Goal: Task Accomplishment & Management: Manage account settings

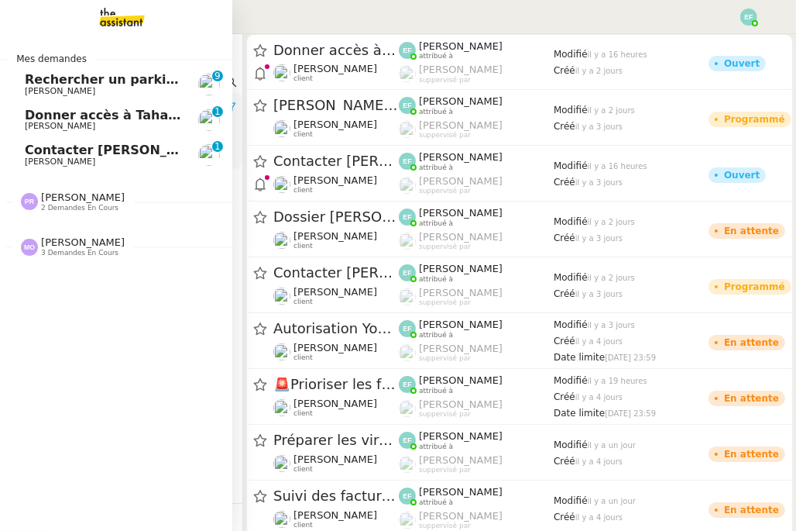
click at [52, 88] on span "[PERSON_NAME]" at bounding box center [60, 91] width 70 height 10
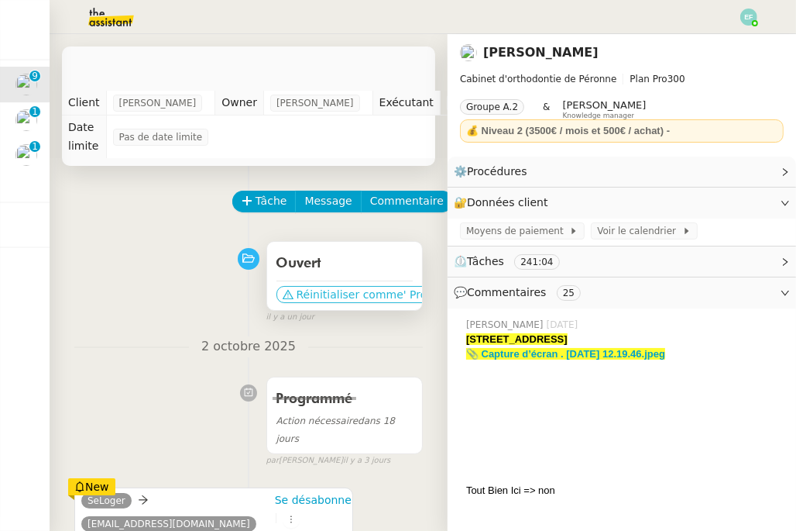
click at [336, 293] on span "Réinitialiser comme" at bounding box center [350, 294] width 107 height 15
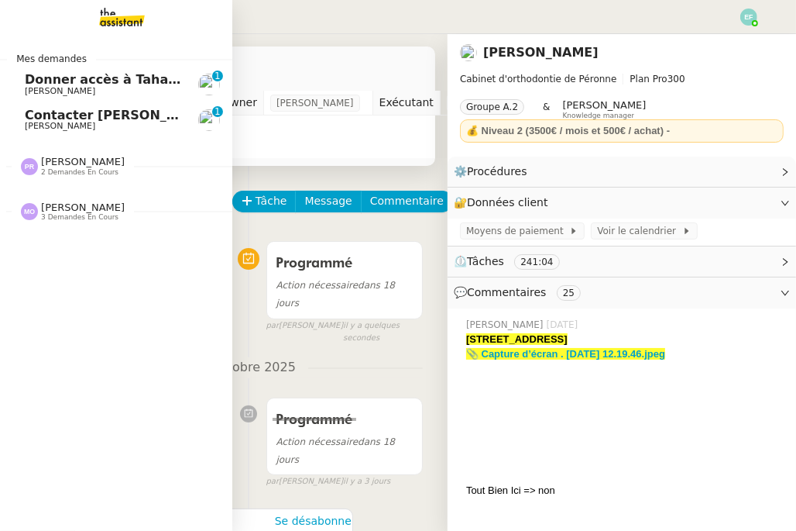
click at [64, 91] on span "[PERSON_NAME]" at bounding box center [60, 91] width 70 height 10
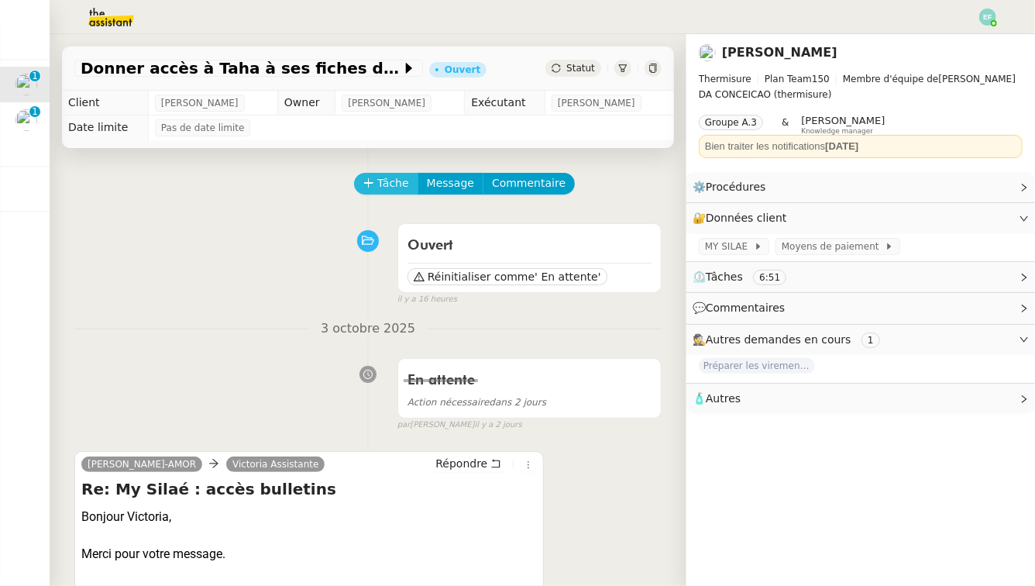
click at [397, 178] on span "Tâche" at bounding box center [393, 183] width 32 height 18
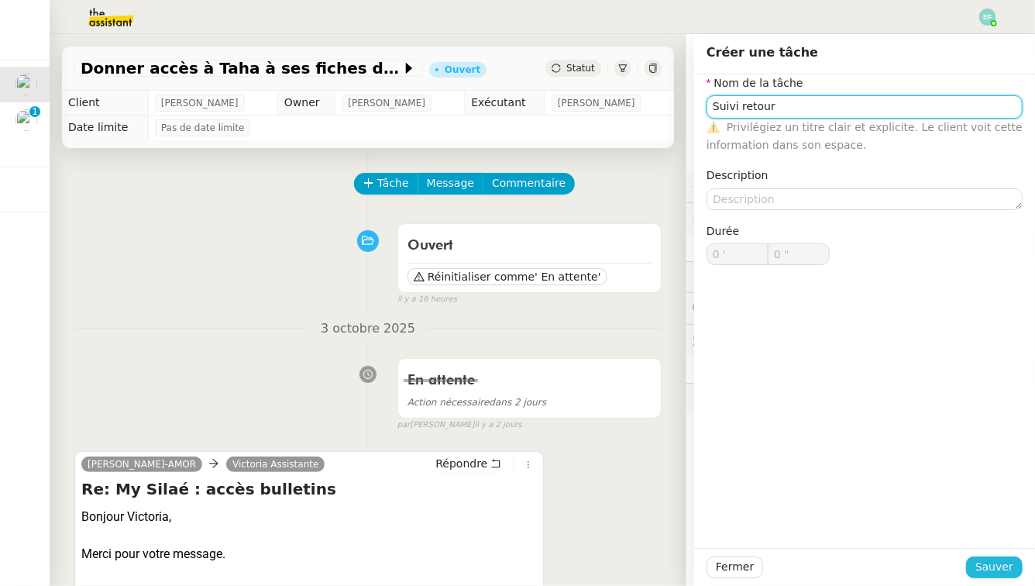
type input "Suivi retour"
click at [796, 530] on span "Sauver" at bounding box center [994, 567] width 38 height 18
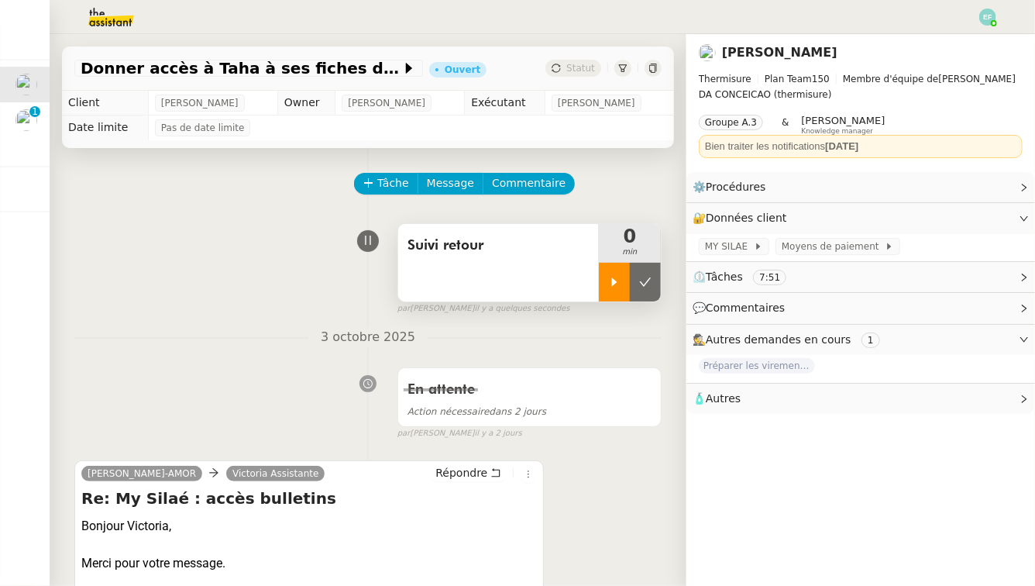
click at [613, 284] on icon at bounding box center [614, 281] width 5 height 9
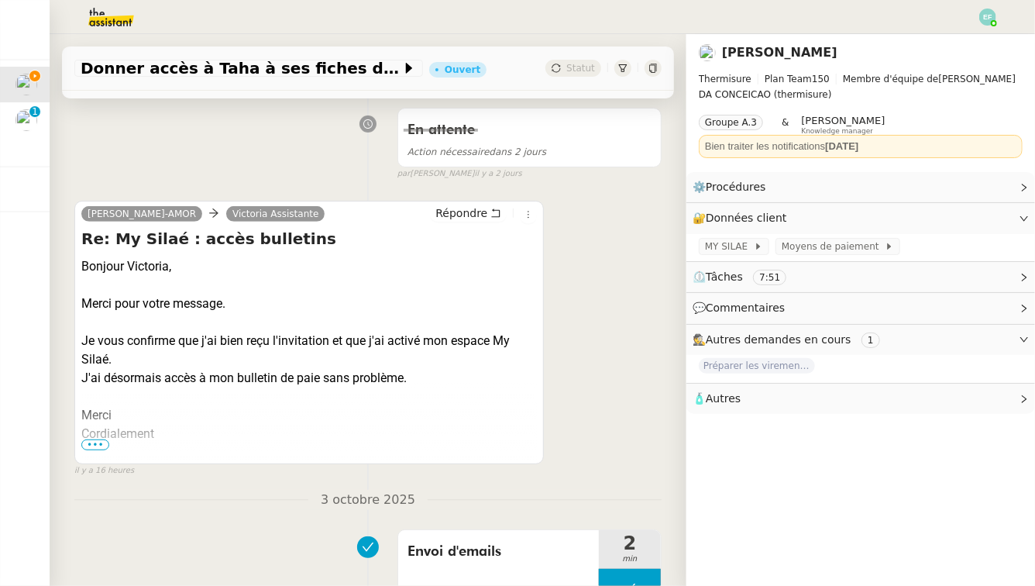
click at [98, 445] on span "•••" at bounding box center [95, 444] width 28 height 11
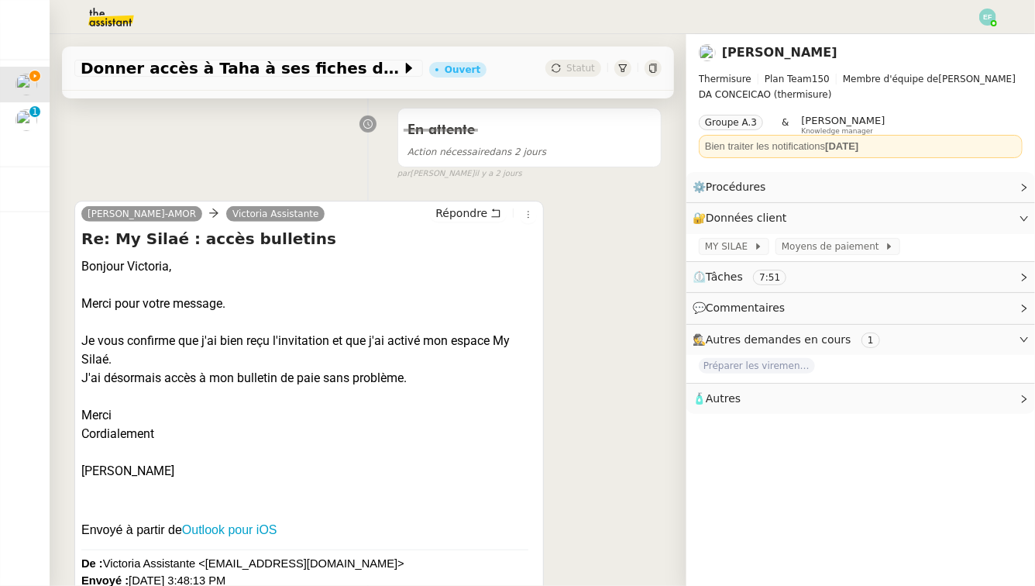
scroll to position [0, 0]
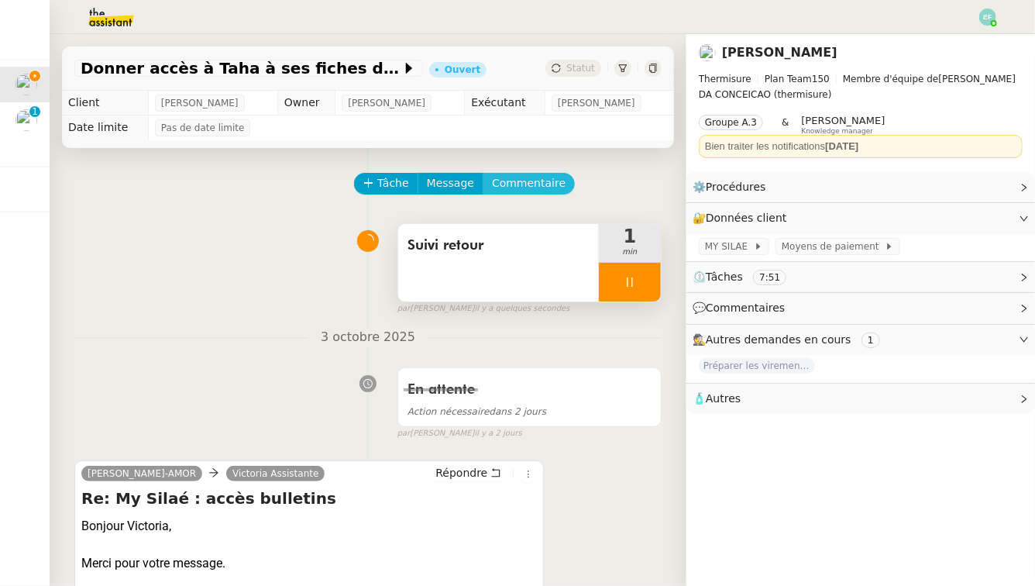
click at [536, 188] on span "Commentaire" at bounding box center [529, 183] width 74 height 18
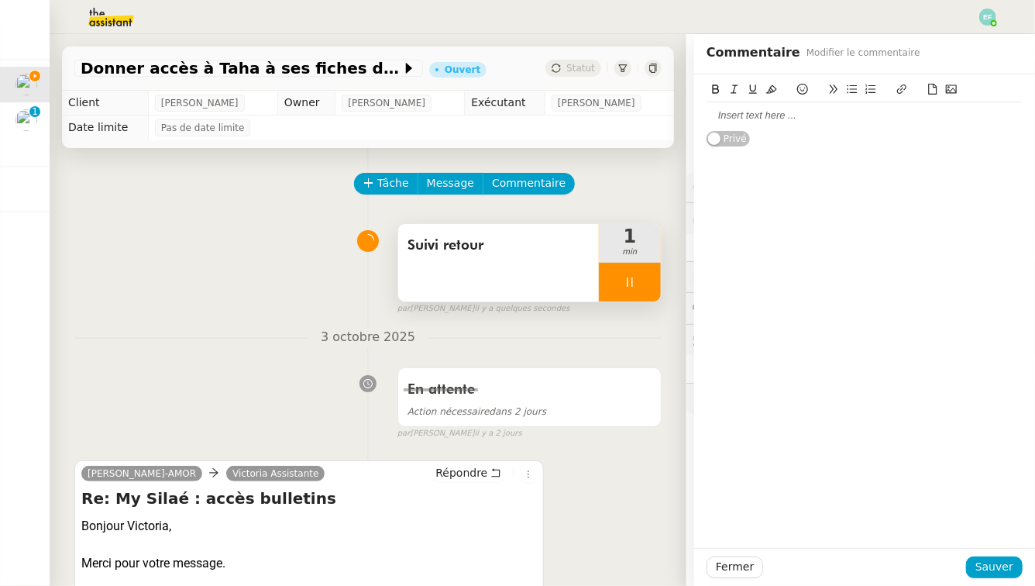
click at [796, 114] on div at bounding box center [865, 115] width 316 height 14
click at [796, 530] on span "Sauver" at bounding box center [994, 567] width 38 height 18
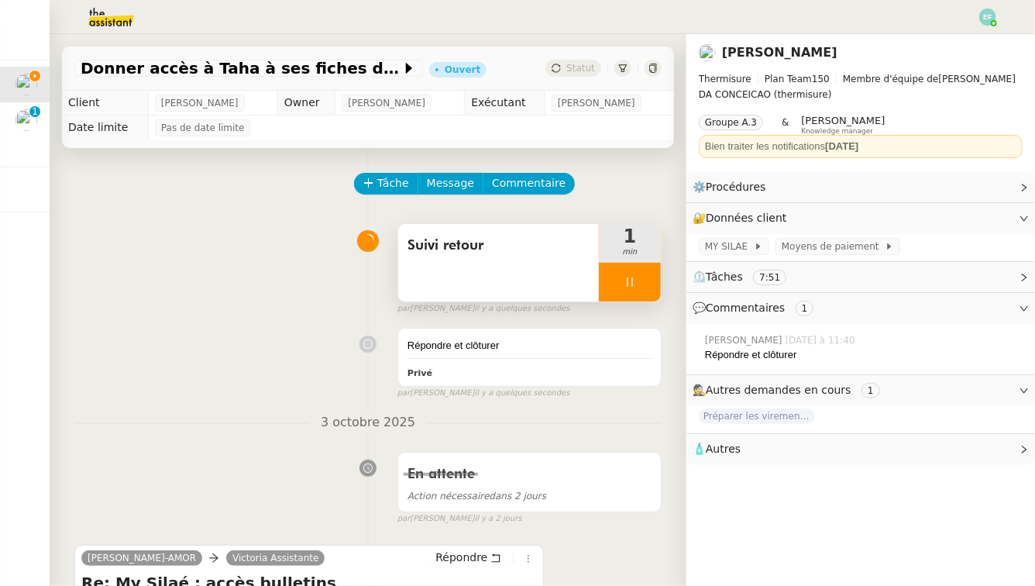
click at [644, 280] on div at bounding box center [630, 282] width 62 height 39
click at [658, 280] on button at bounding box center [645, 282] width 31 height 39
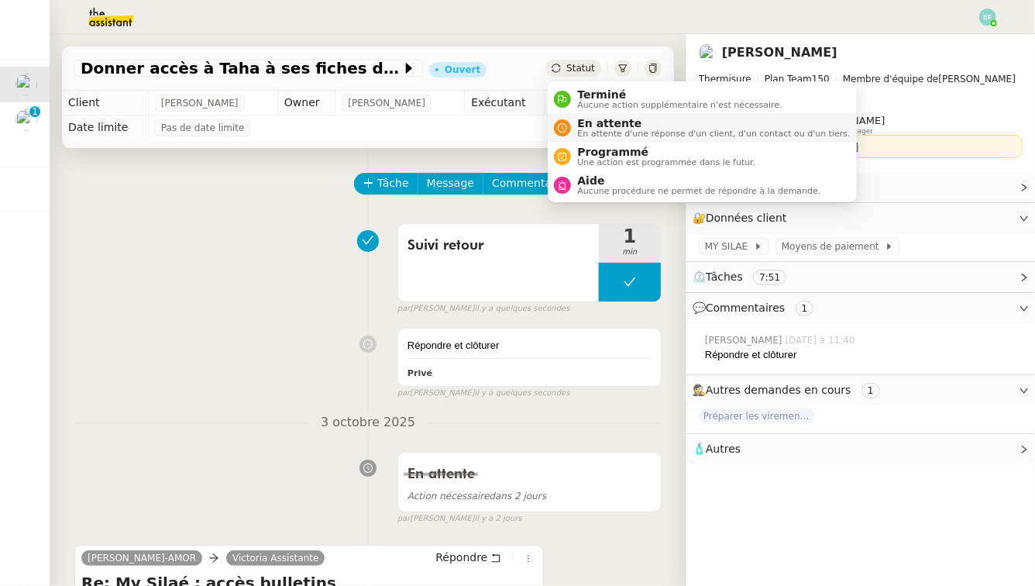
click at [589, 125] on span "En attente" at bounding box center [713, 123] width 273 height 12
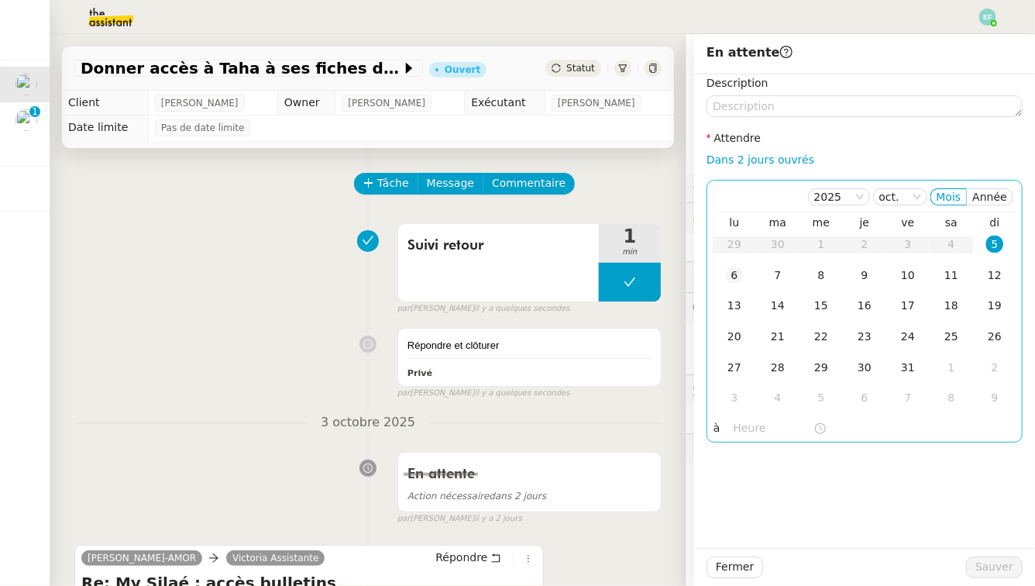
click at [731, 276] on div "6" at bounding box center [734, 274] width 17 height 17
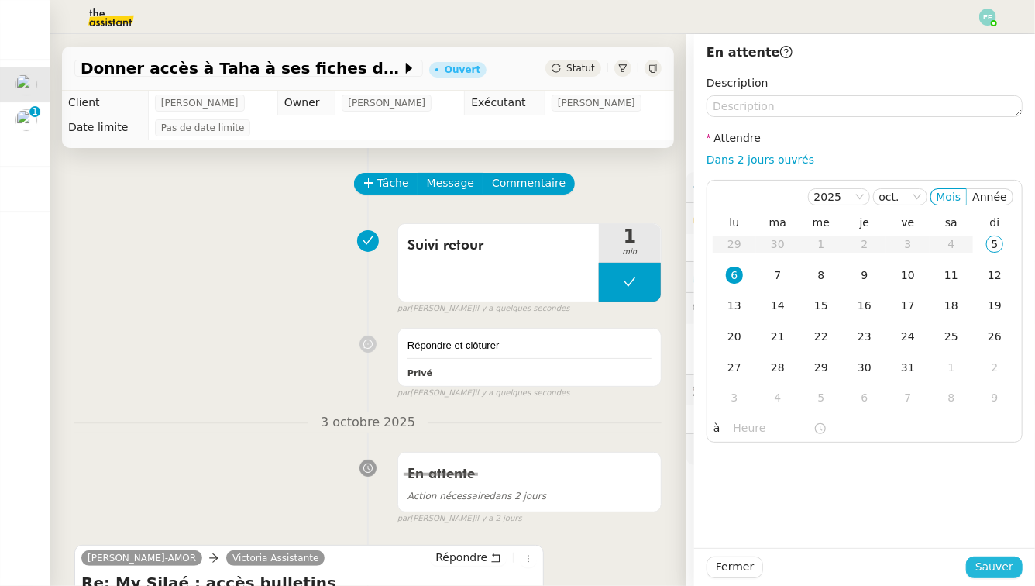
click at [796, 530] on button "Sauver" at bounding box center [994, 567] width 57 height 22
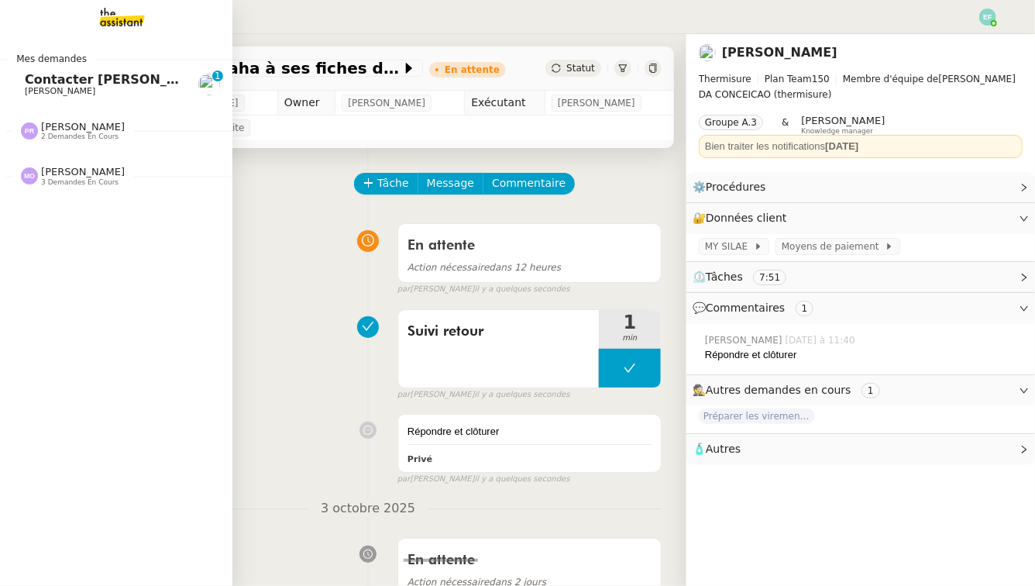
click at [23, 88] on link "Contacter [PERSON_NAME] 0 1 2 3 4 5 6 7 8 9" at bounding box center [116, 85] width 232 height 36
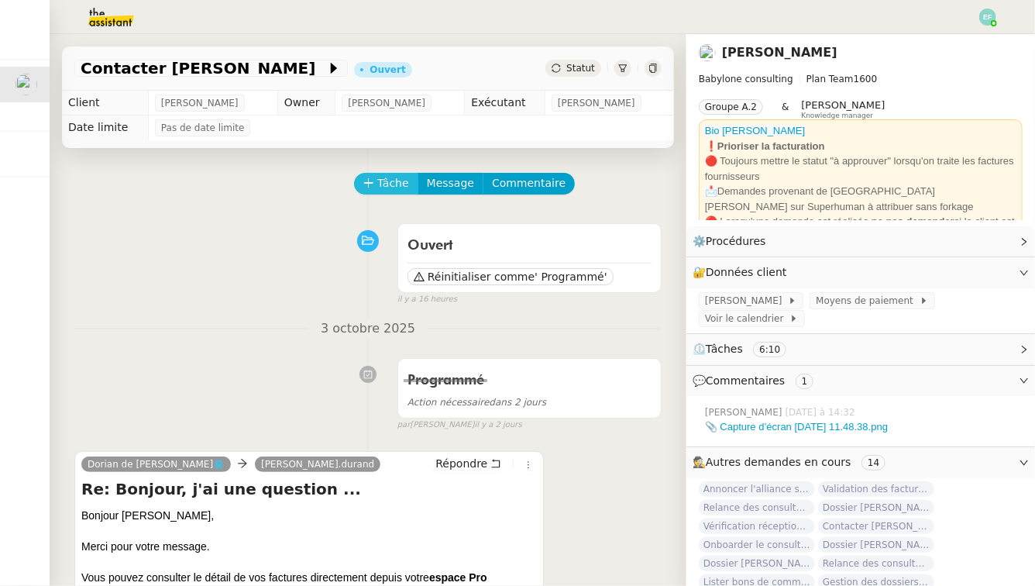
click at [395, 181] on span "Tâche" at bounding box center [393, 183] width 32 height 18
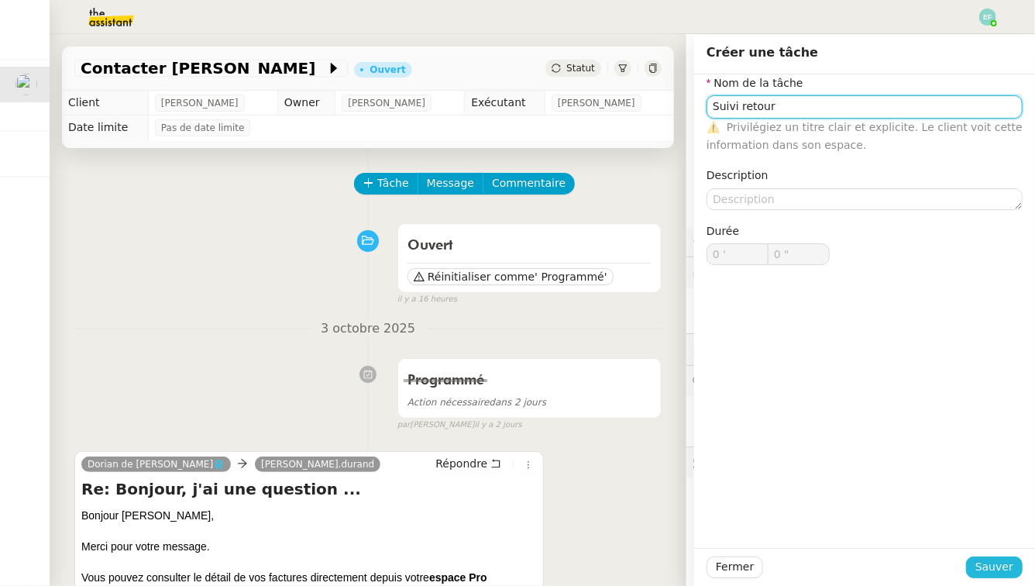
type input "Suivi retour"
click at [796, 530] on span "Sauver" at bounding box center [994, 567] width 38 height 18
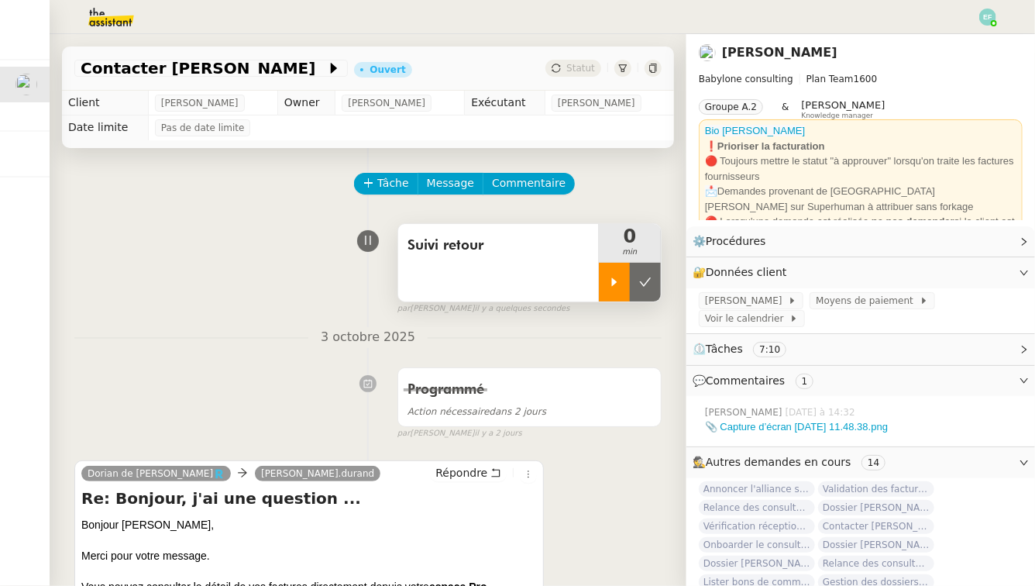
click at [617, 292] on div at bounding box center [614, 282] width 31 height 39
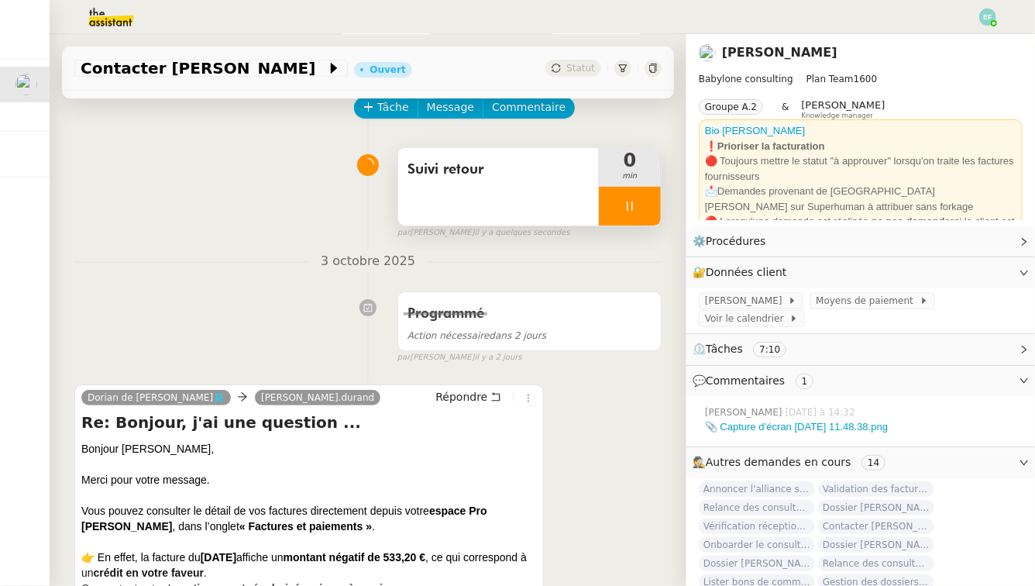
scroll to position [160, 0]
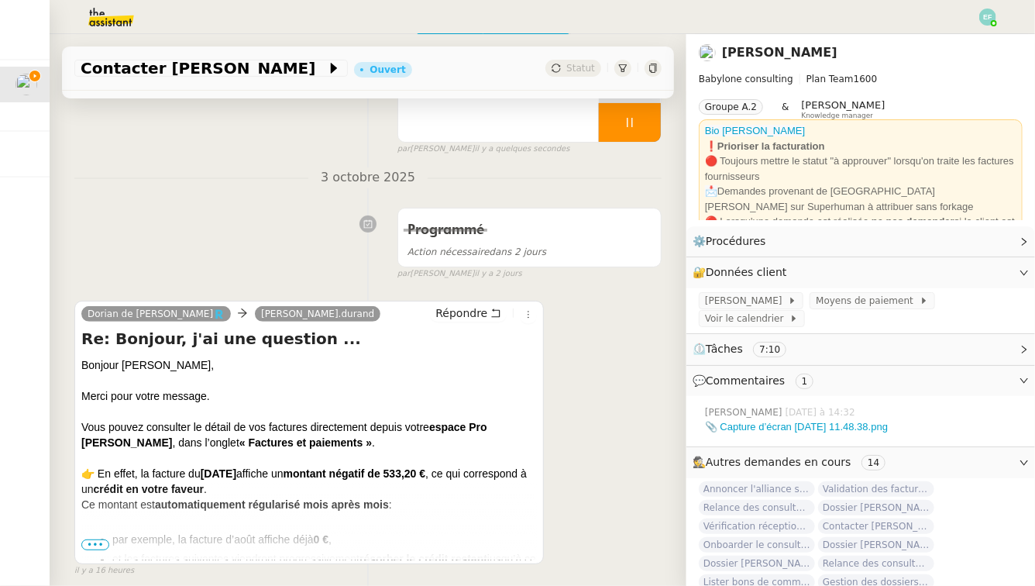
click at [98, 530] on div "Bonjour [PERSON_NAME], Merci pour votre message. Vous pouvez consulter le détai…" at bounding box center [309, 516] width 456 height 318
click at [97, 530] on span "•••" at bounding box center [95, 544] width 28 height 11
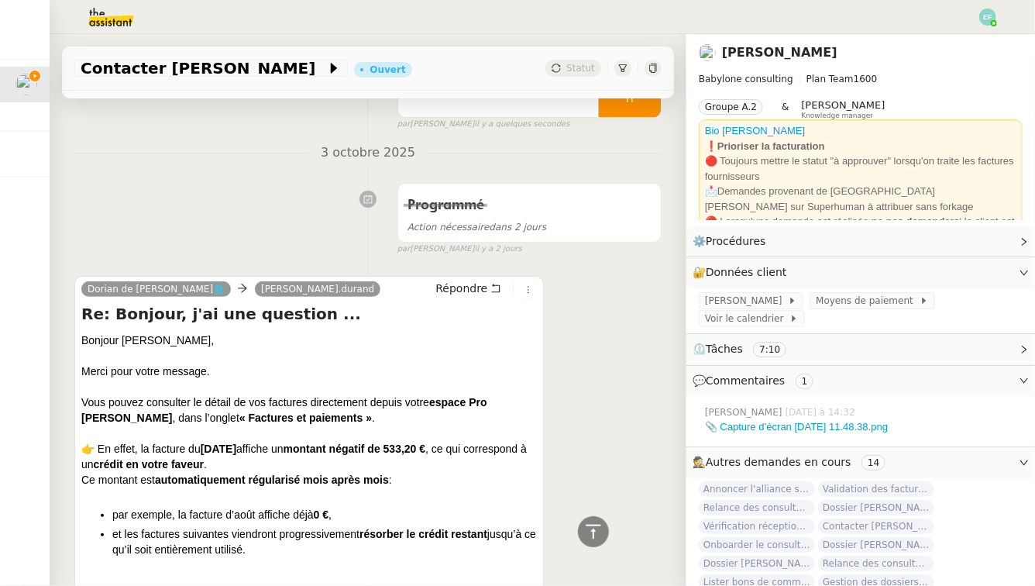
scroll to position [0, 0]
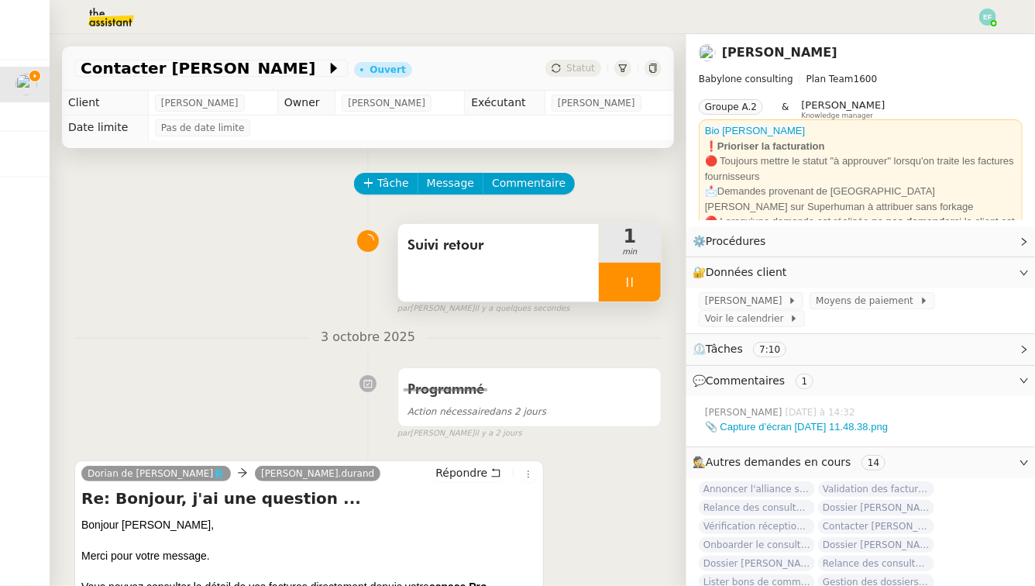
click at [655, 288] on div at bounding box center [630, 282] width 62 height 39
click at [655, 288] on button at bounding box center [645, 282] width 31 height 39
click at [796, 19] on img at bounding box center [987, 17] width 17 height 17
click at [610, 290] on button at bounding box center [630, 282] width 62 height 39
click at [610, 290] on div at bounding box center [614, 282] width 31 height 39
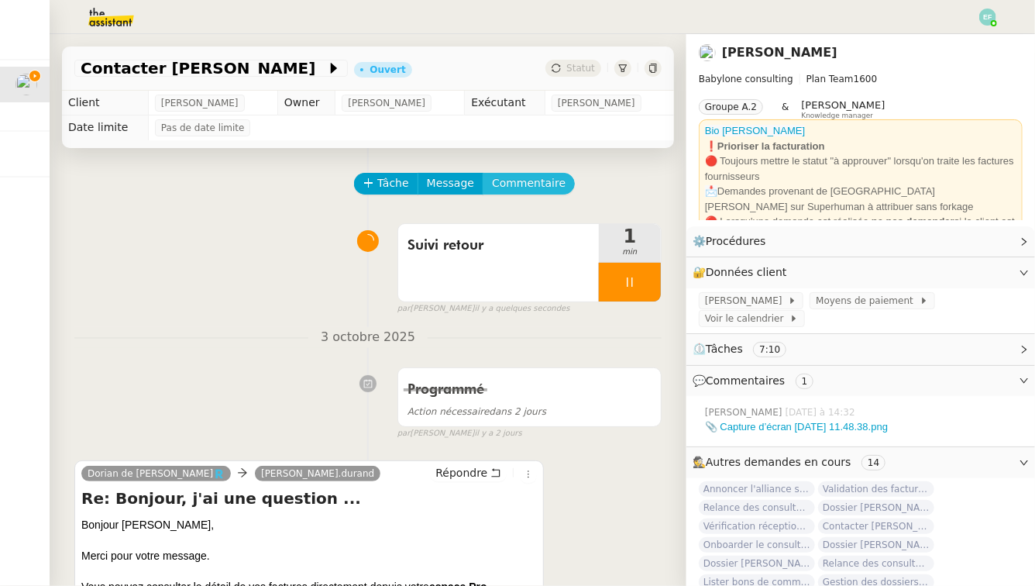
click at [539, 193] on button "Commentaire" at bounding box center [529, 184] width 92 height 22
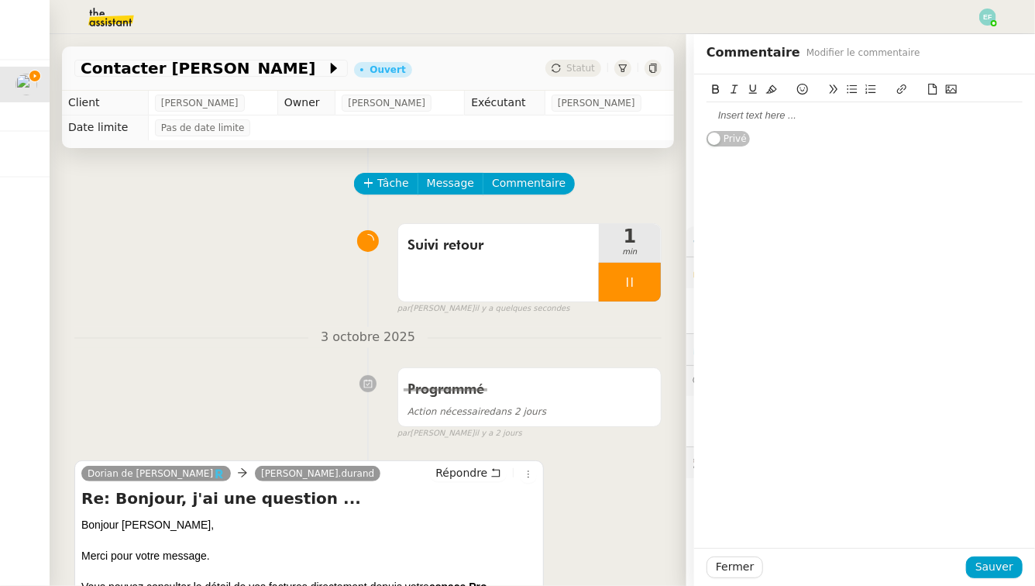
click at [796, 115] on div at bounding box center [865, 115] width 316 height 14
click at [796, 530] on span "Sauver" at bounding box center [994, 567] width 38 height 18
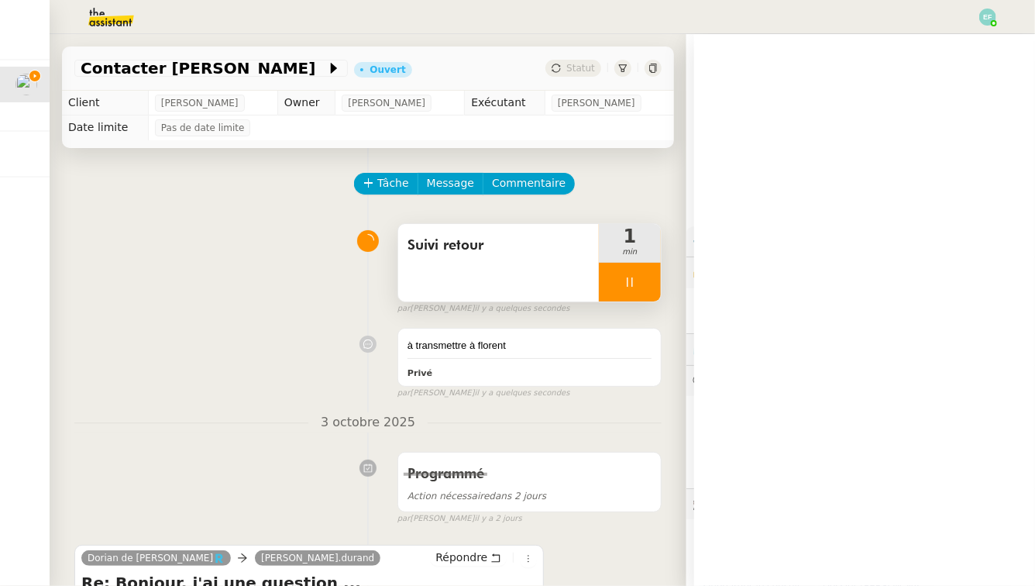
click at [620, 294] on div at bounding box center [630, 282] width 62 height 39
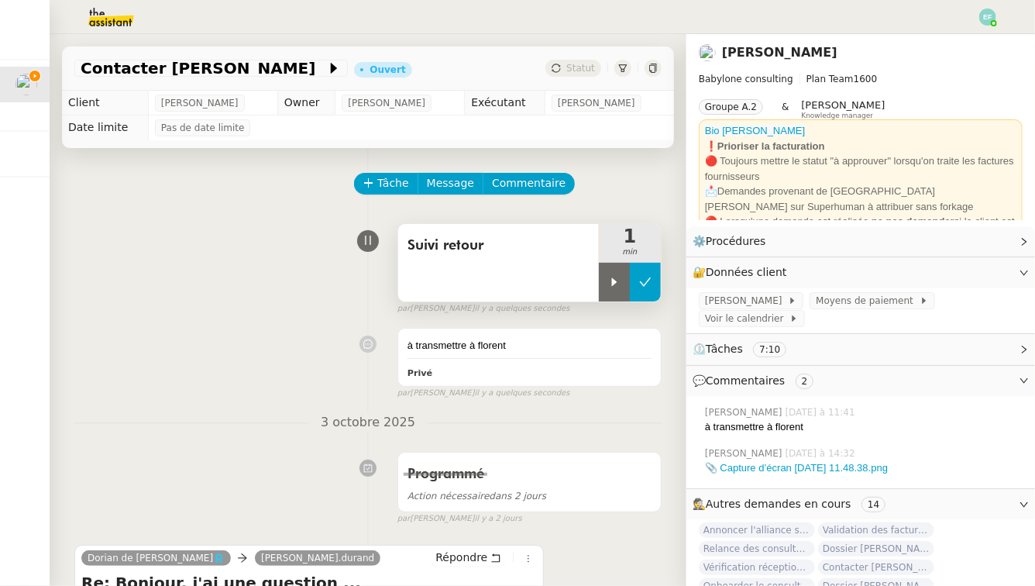
click at [633, 295] on button at bounding box center [645, 282] width 31 height 39
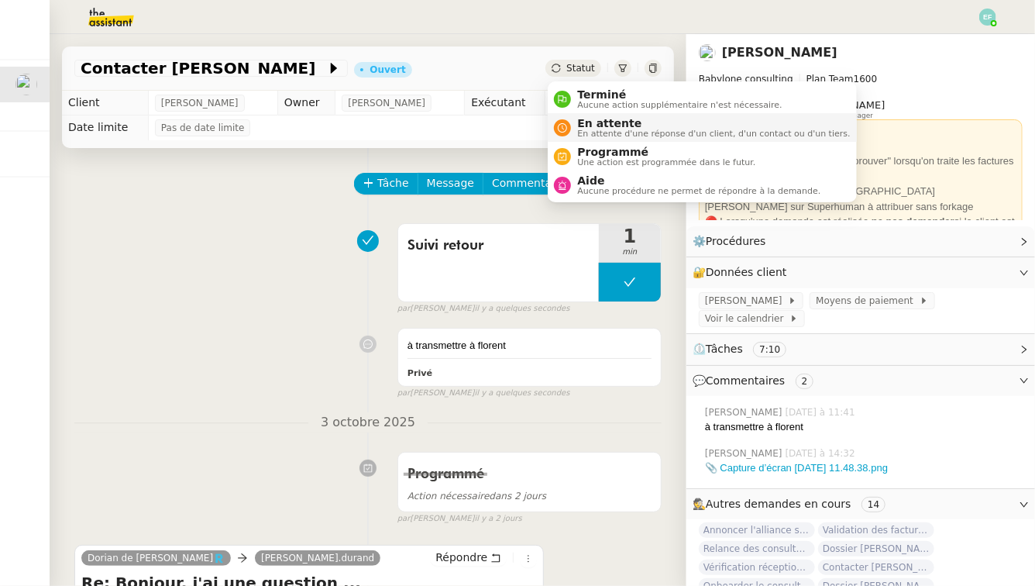
click at [584, 121] on span "En attente" at bounding box center [713, 123] width 273 height 12
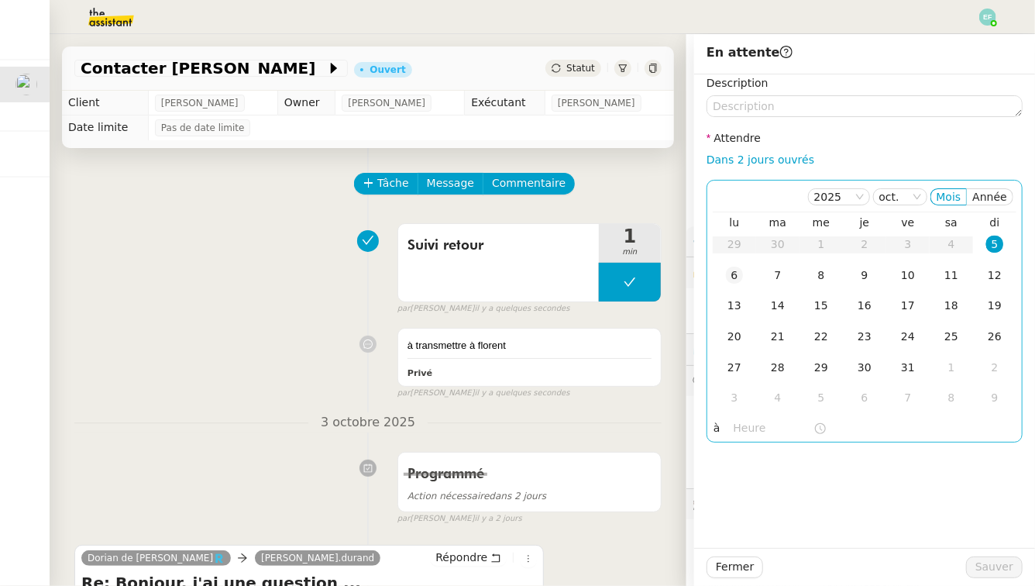
click at [730, 268] on div "6" at bounding box center [734, 274] width 17 height 17
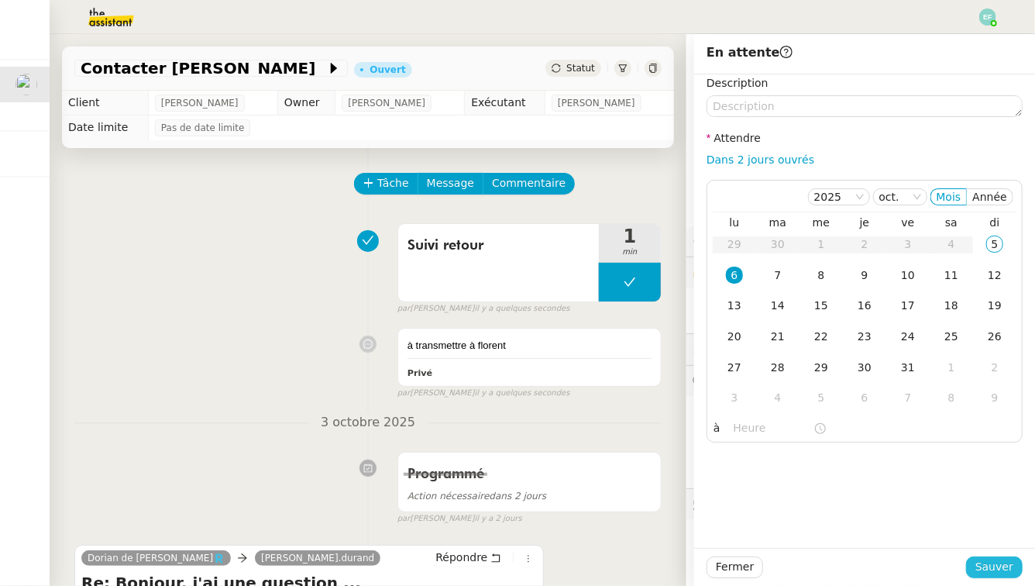
click at [796, 530] on span "Sauver" at bounding box center [994, 567] width 38 height 18
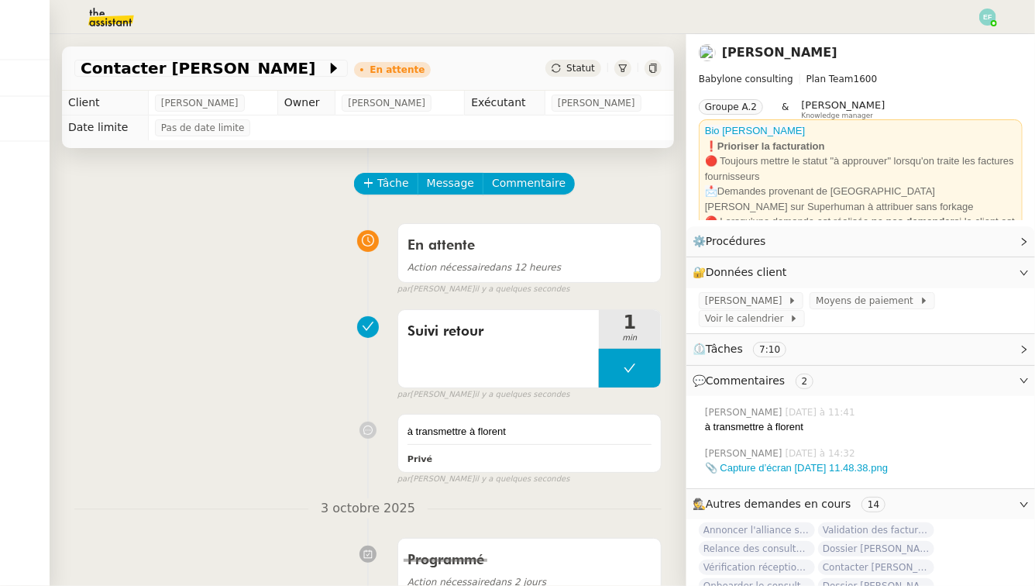
click at [796, 16] on img at bounding box center [987, 17] width 17 height 17
click at [796, 43] on li "Suivi" at bounding box center [946, 44] width 101 height 22
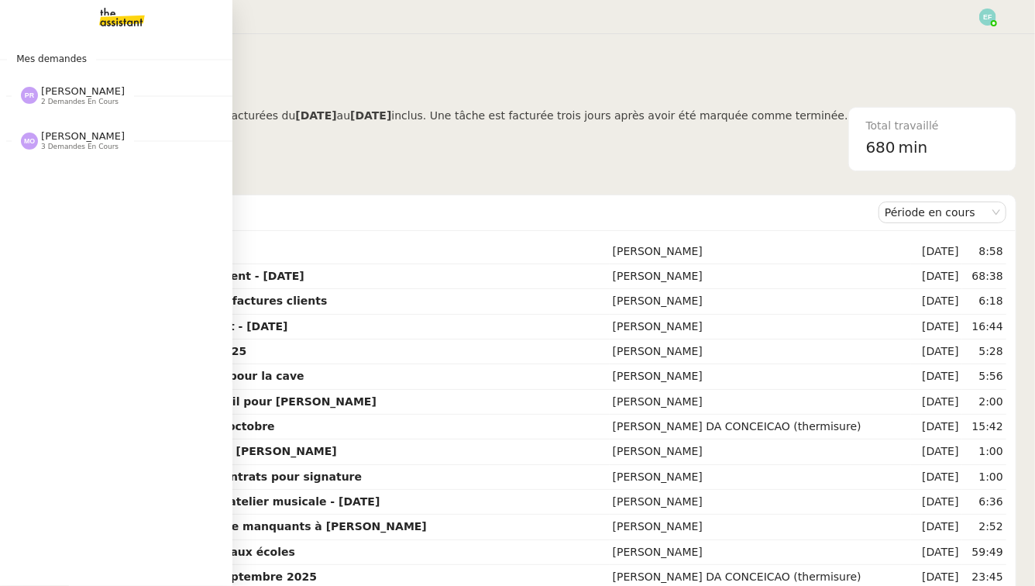
click at [37, 141] on img at bounding box center [29, 140] width 17 height 17
click at [60, 98] on span "2 demandes en cours" at bounding box center [79, 102] width 77 height 9
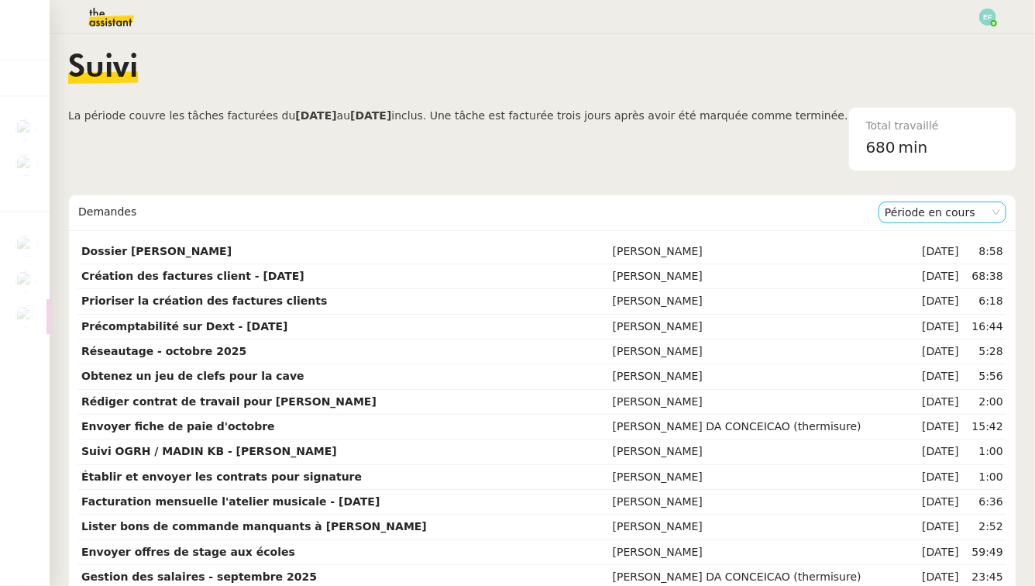
click at [796, 210] on nz-select-item "Période en cours" at bounding box center [942, 212] width 115 height 20
click at [796, 256] on div "Période précédente" at bounding box center [942, 262] width 115 height 14
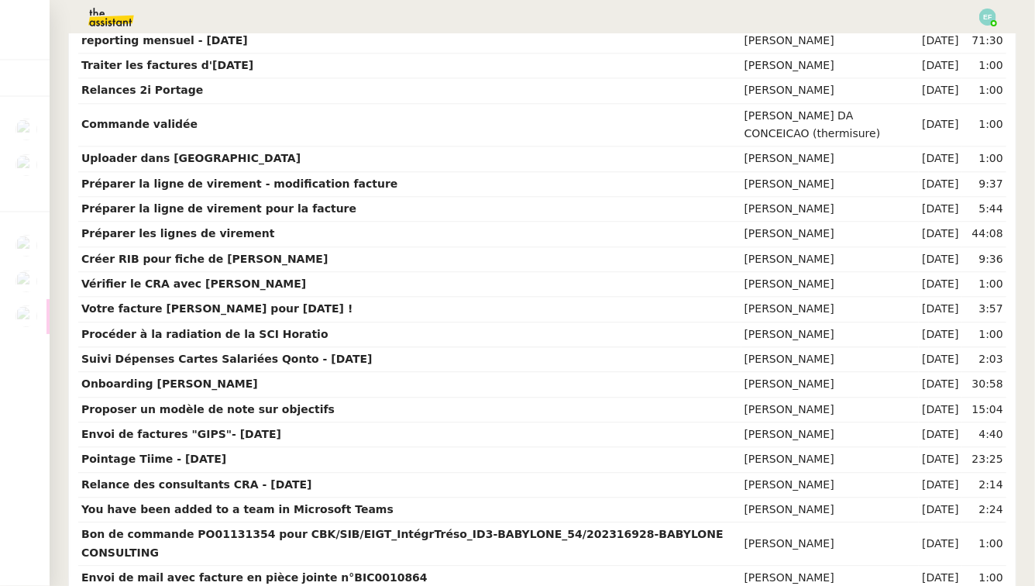
scroll to position [4845, 0]
